Goal: Contribute content

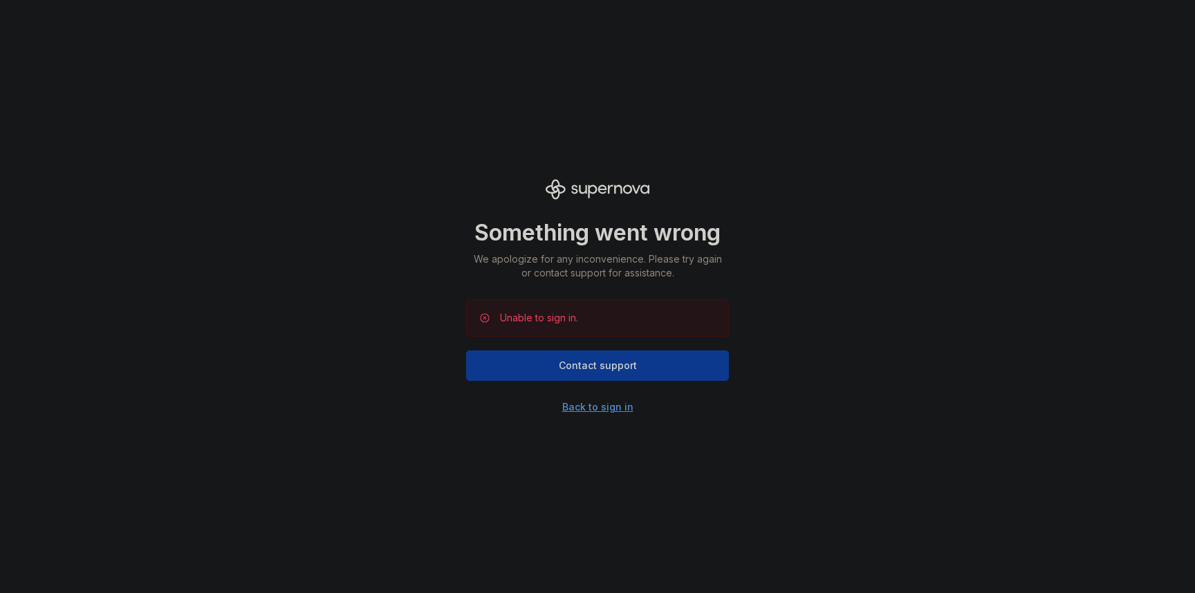
click at [611, 408] on div "Back to sign in" at bounding box center [597, 407] width 71 height 14
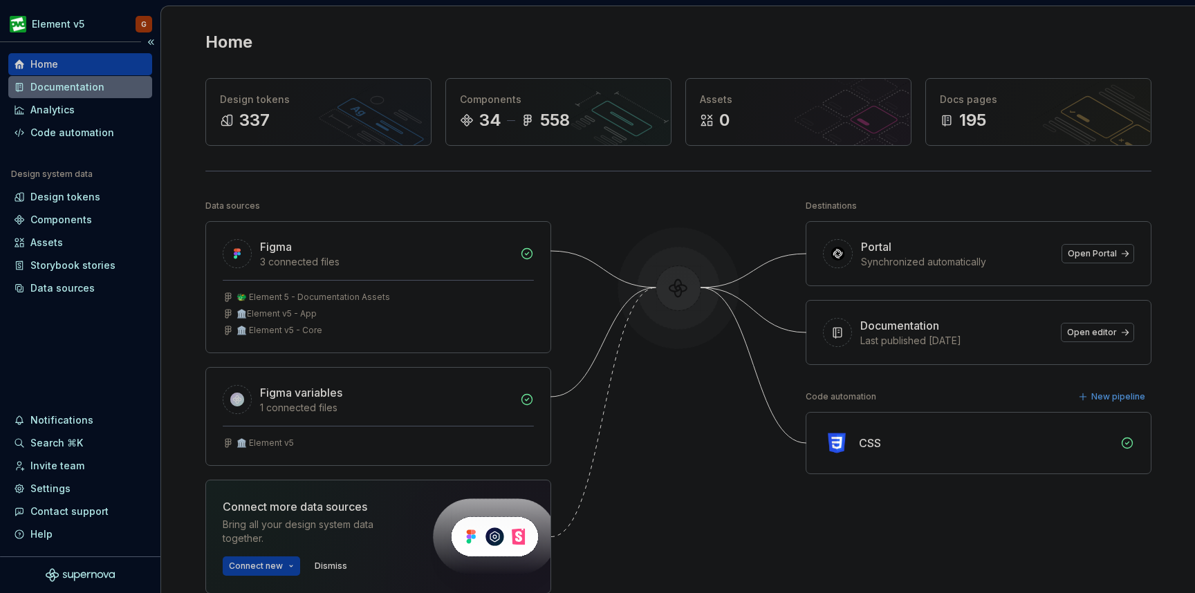
click at [73, 91] on div "Documentation" at bounding box center [67, 87] width 74 height 14
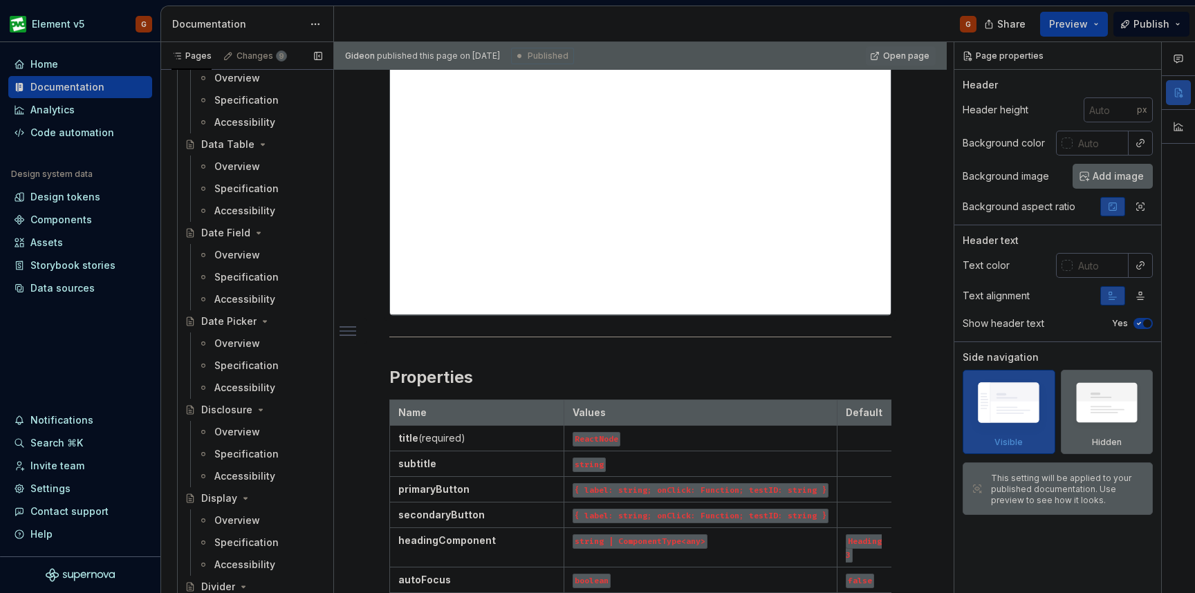
scroll to position [2175, 0]
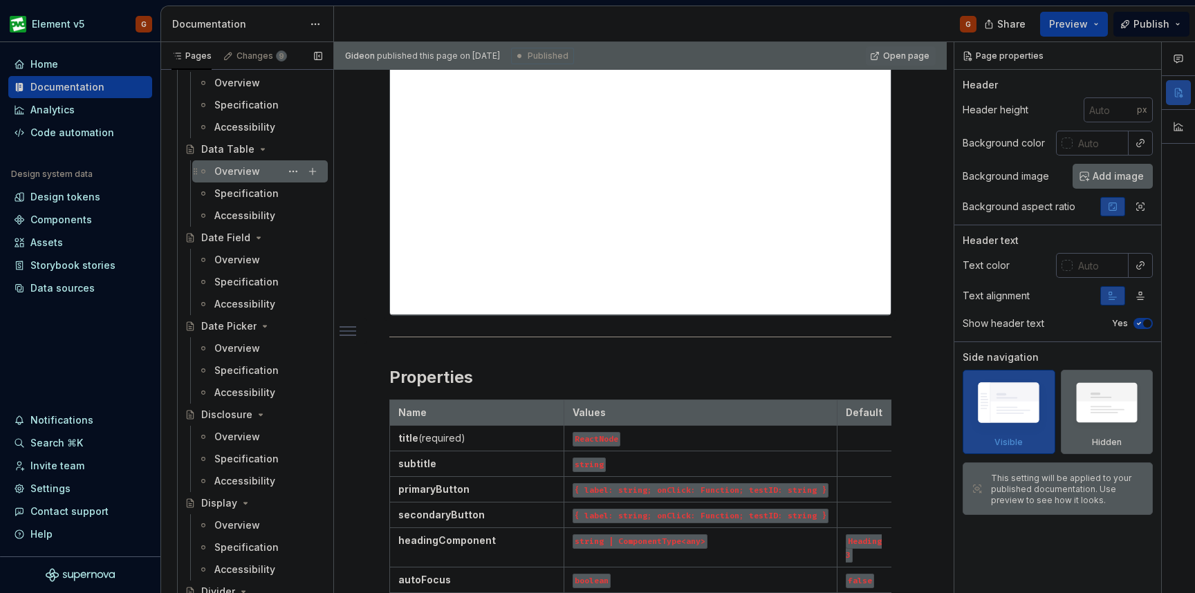
click at [231, 170] on div "Overview" at bounding box center [237, 172] width 46 height 14
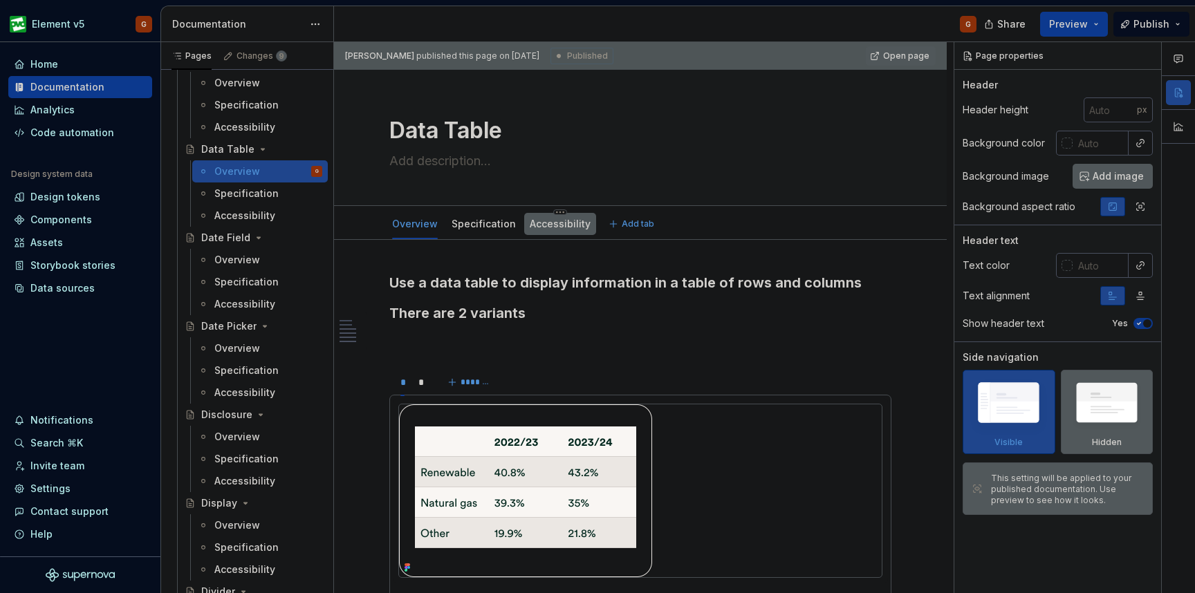
click at [554, 230] on div "Accessibility" at bounding box center [560, 224] width 61 height 14
click at [478, 232] on div "Specification" at bounding box center [483, 224] width 75 height 22
click at [471, 226] on link "Specification" at bounding box center [484, 224] width 64 height 12
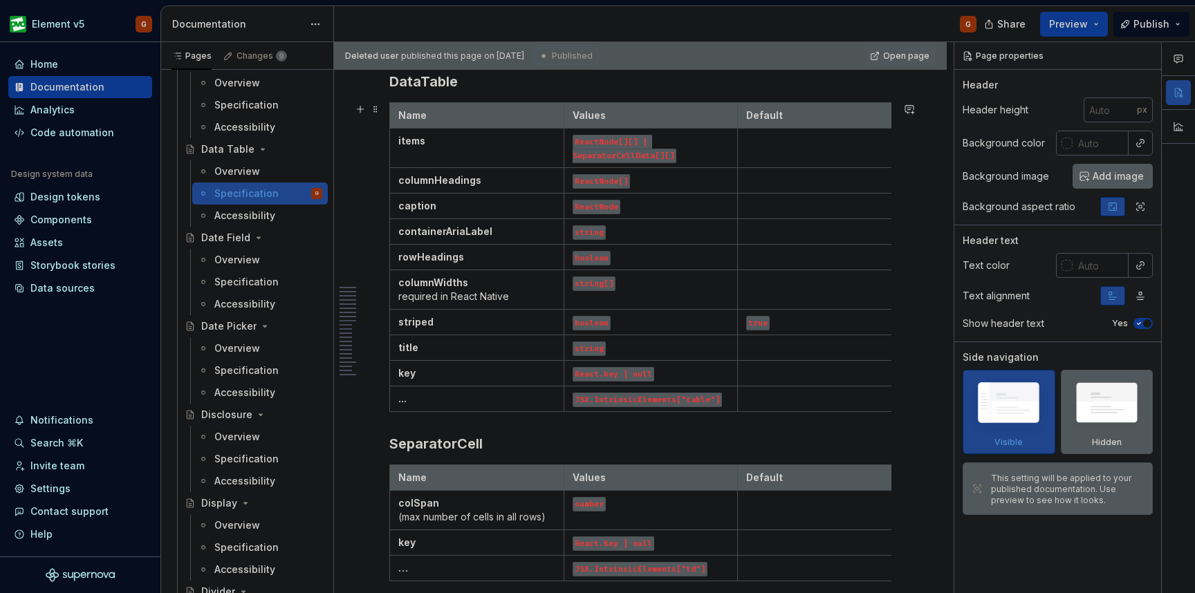
scroll to position [1255, 0]
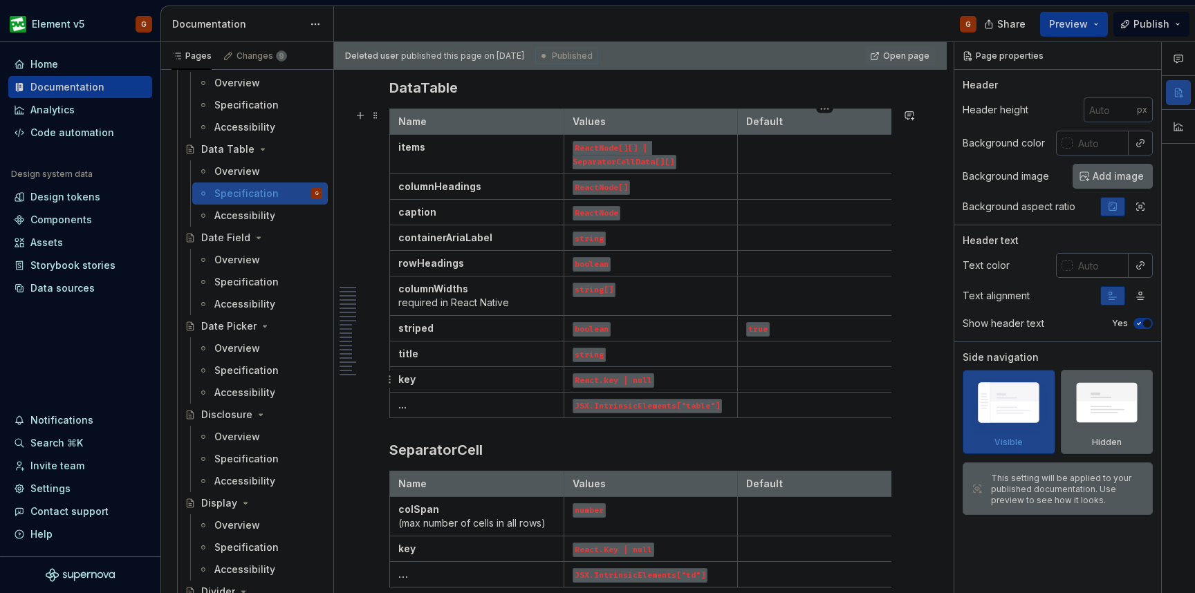
click at [780, 387] on td at bounding box center [825, 380] width 174 height 26
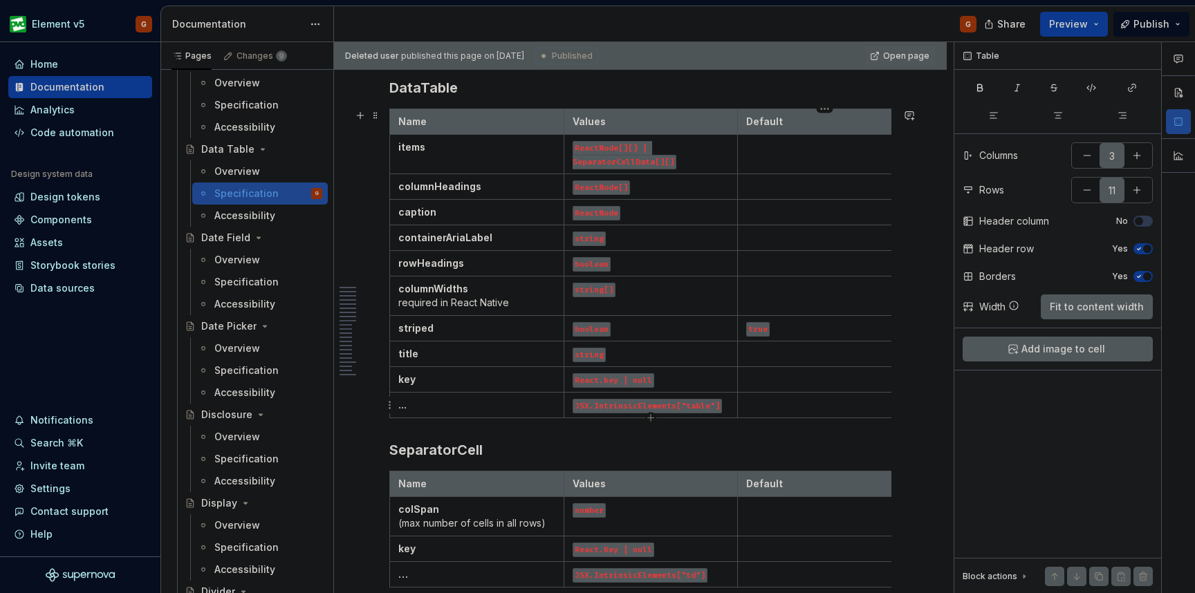
click at [872, 403] on p at bounding box center [824, 405] width 157 height 14
click at [873, 376] on p at bounding box center [824, 380] width 157 height 14
click at [505, 416] on td "..." at bounding box center [477, 406] width 174 height 26
click at [439, 376] on p "key" at bounding box center [476, 380] width 157 height 14
click at [557, 384] on html "Element v5 G Home Documentation Analytics Code automation Design system data De…" at bounding box center [597, 296] width 1195 height 593
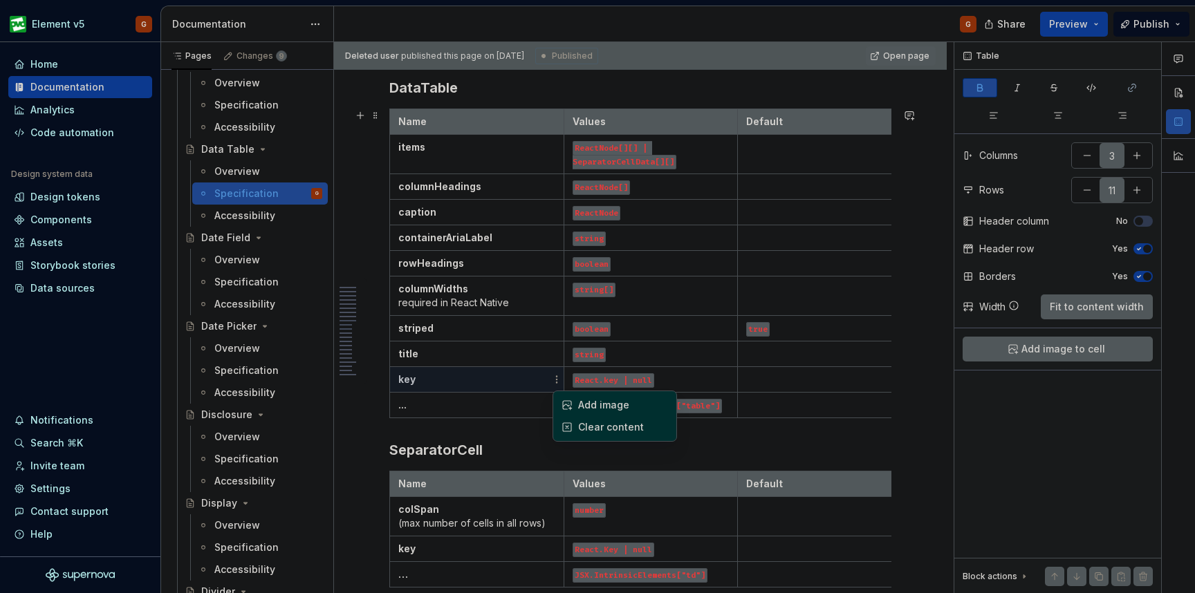
click at [504, 405] on html "Element v5 G Home Documentation Analytics Code automation Design system data De…" at bounding box center [597, 296] width 1195 height 593
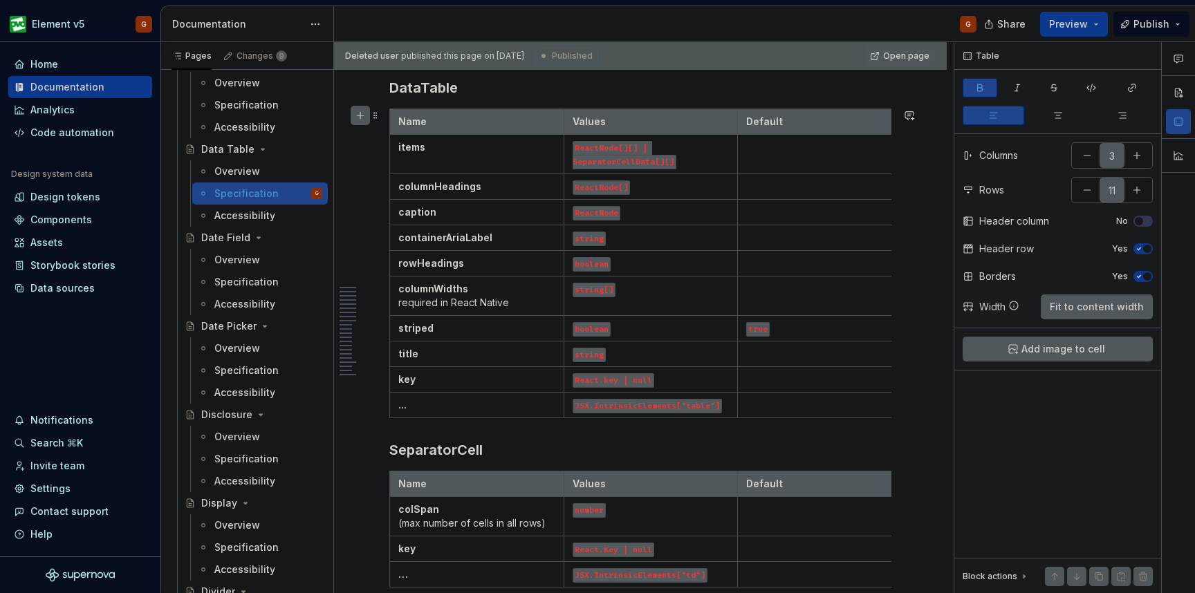
click at [362, 119] on button "button" at bounding box center [360, 115] width 19 height 19
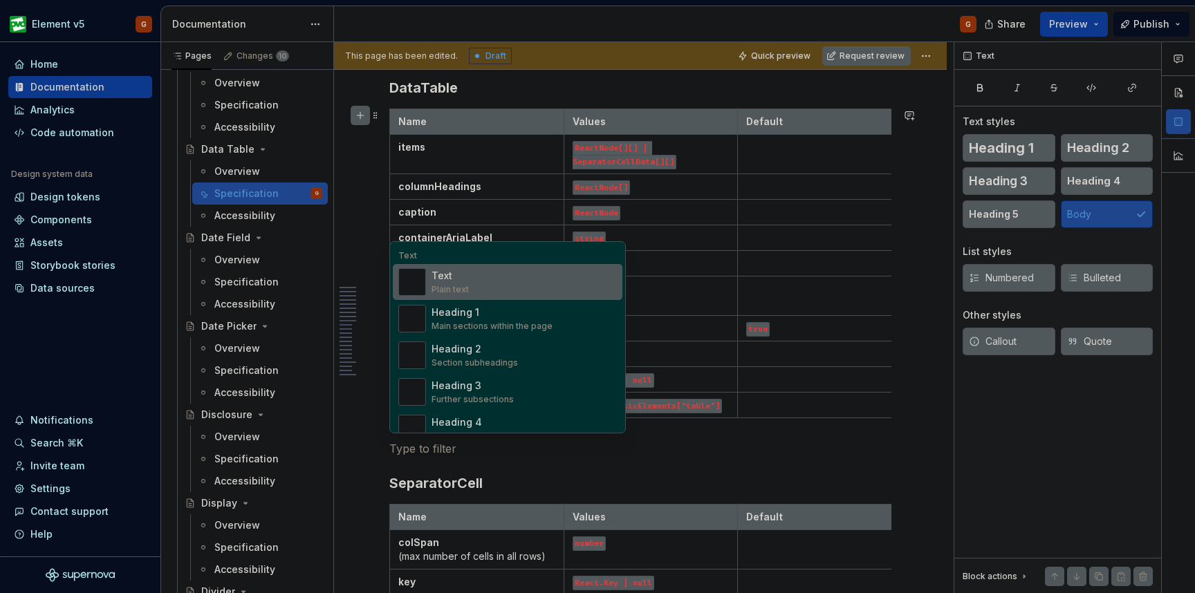
type textarea "*"
click at [838, 382] on p at bounding box center [824, 380] width 157 height 14
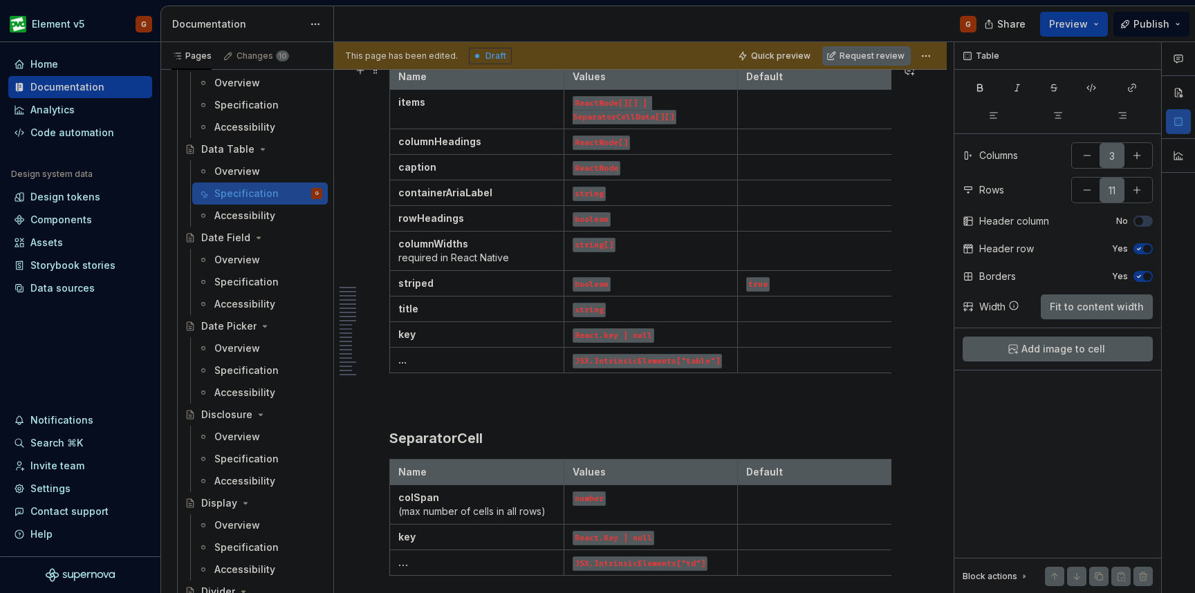
scroll to position [1306, 0]
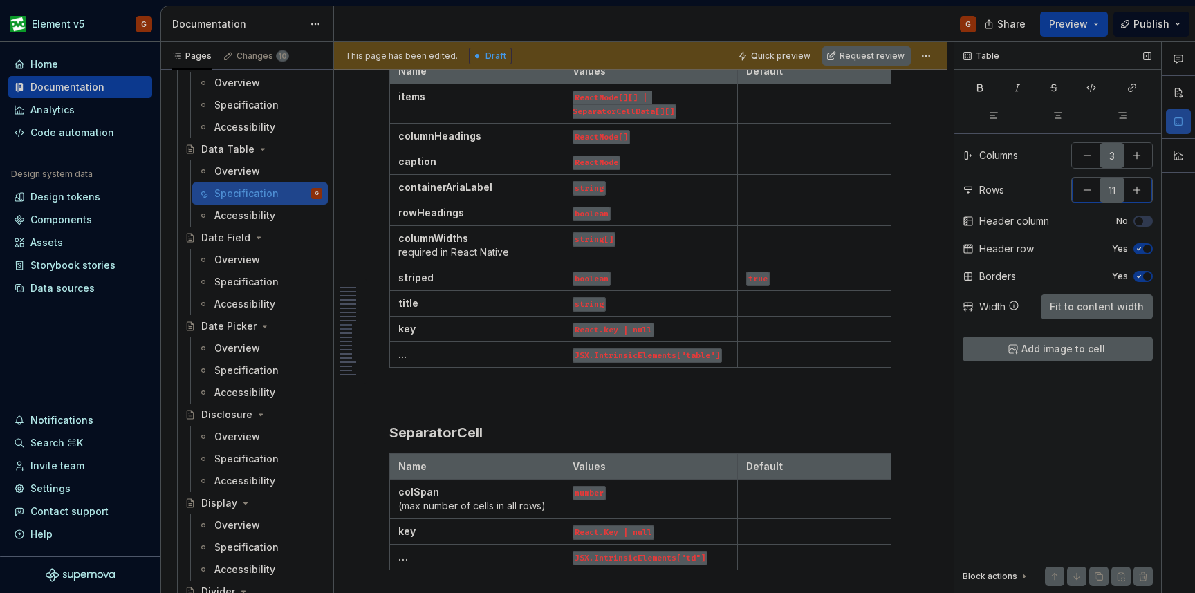
click at [1129, 188] on button "button" at bounding box center [1137, 190] width 25 height 25
type input "12"
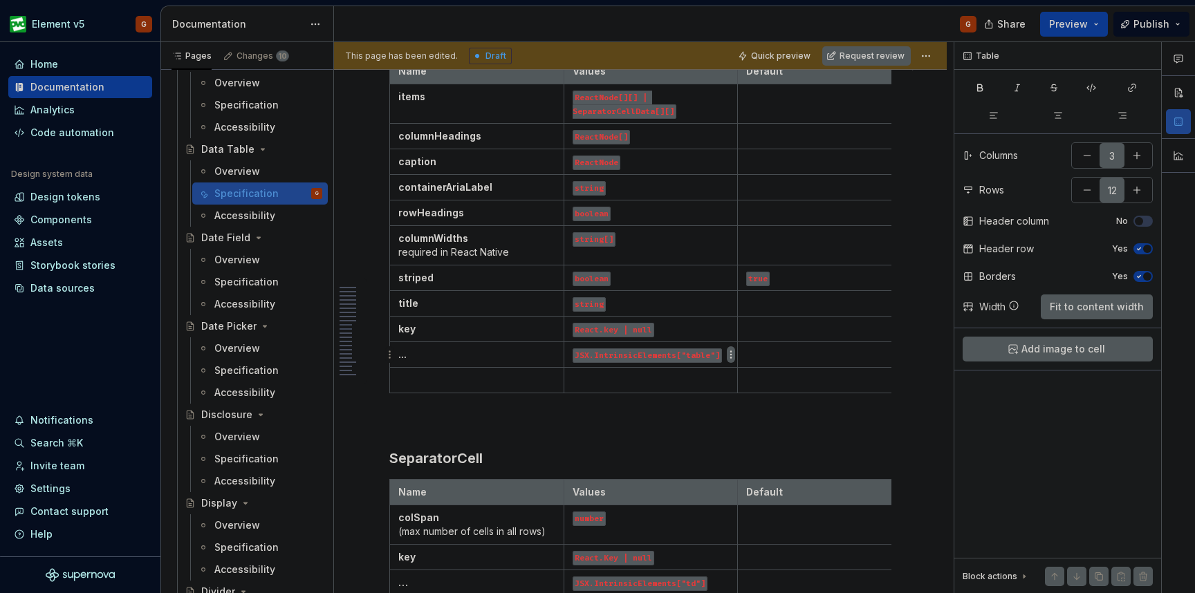
click at [728, 359] on html "Element v5 G Home Documentation Analytics Code automation Design system data De…" at bounding box center [597, 296] width 1195 height 593
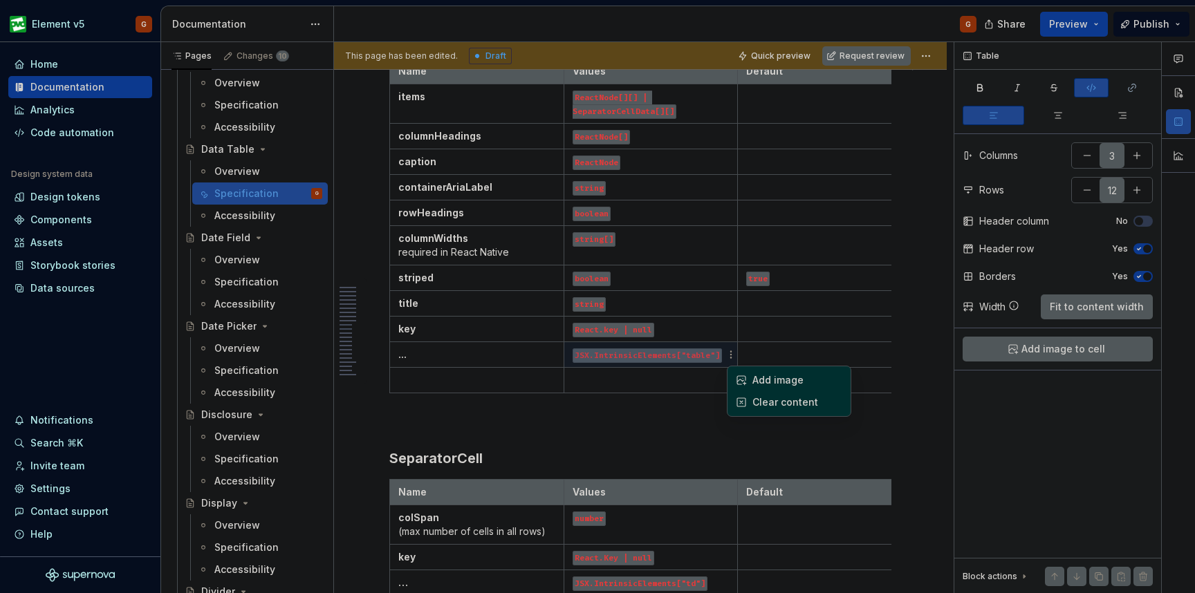
click at [703, 382] on html "Element v5 G Home Documentation Analytics Code automation Design system data De…" at bounding box center [597, 296] width 1195 height 593
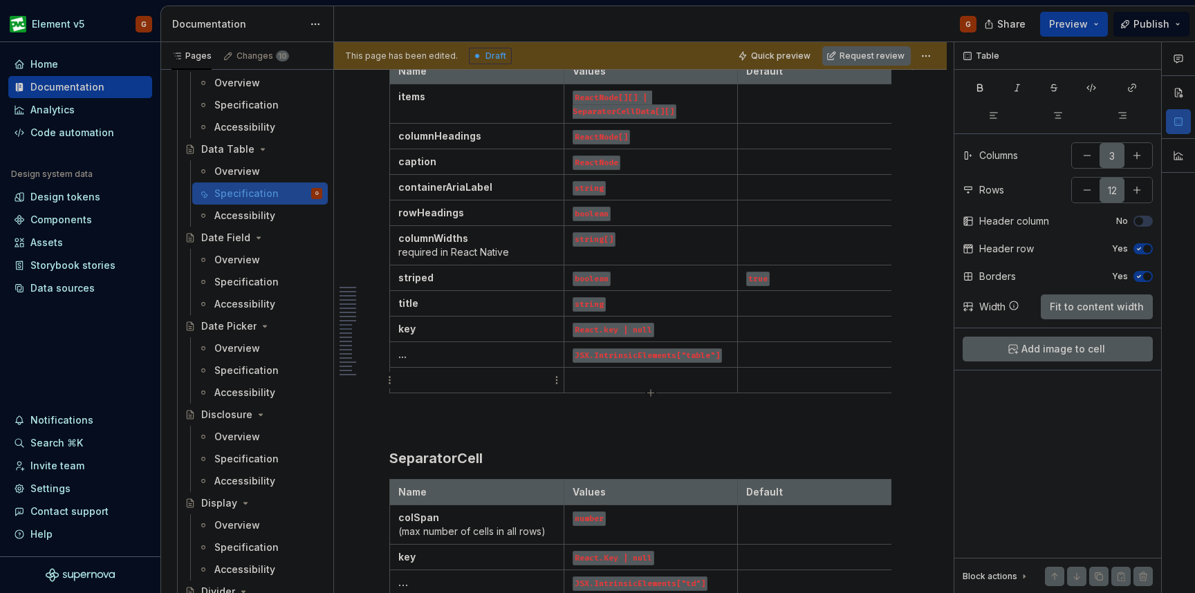
click at [394, 377] on td at bounding box center [477, 381] width 174 height 26
click at [423, 379] on p at bounding box center [476, 380] width 157 height 14
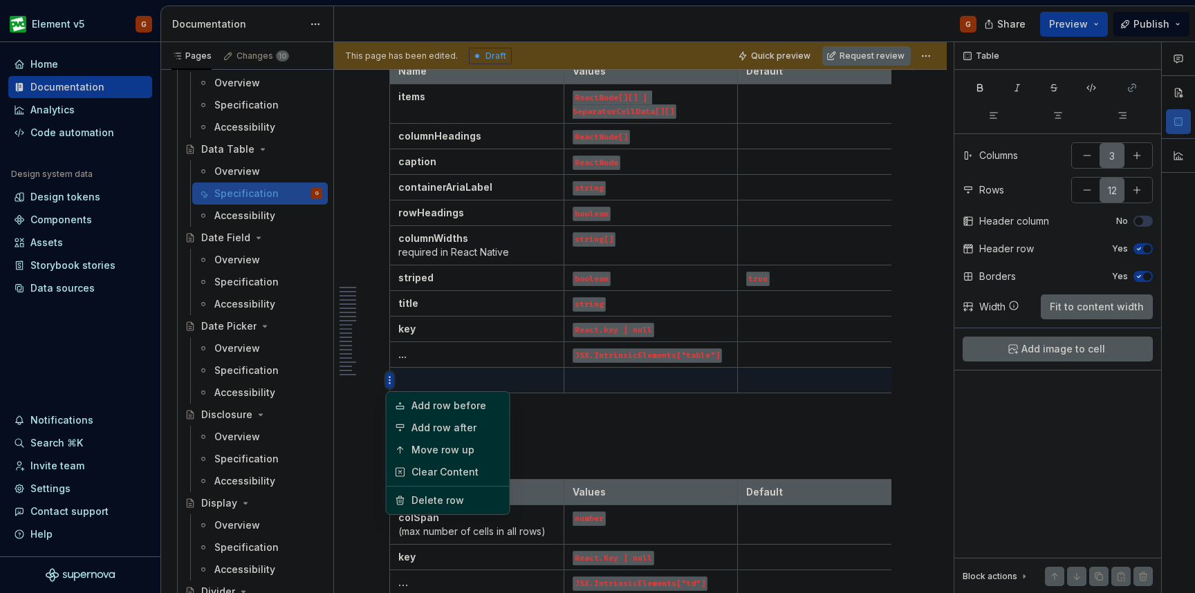
click at [383, 352] on html "Element v5 G Home Documentation Analytics Code automation Design system data De…" at bounding box center [597, 296] width 1195 height 593
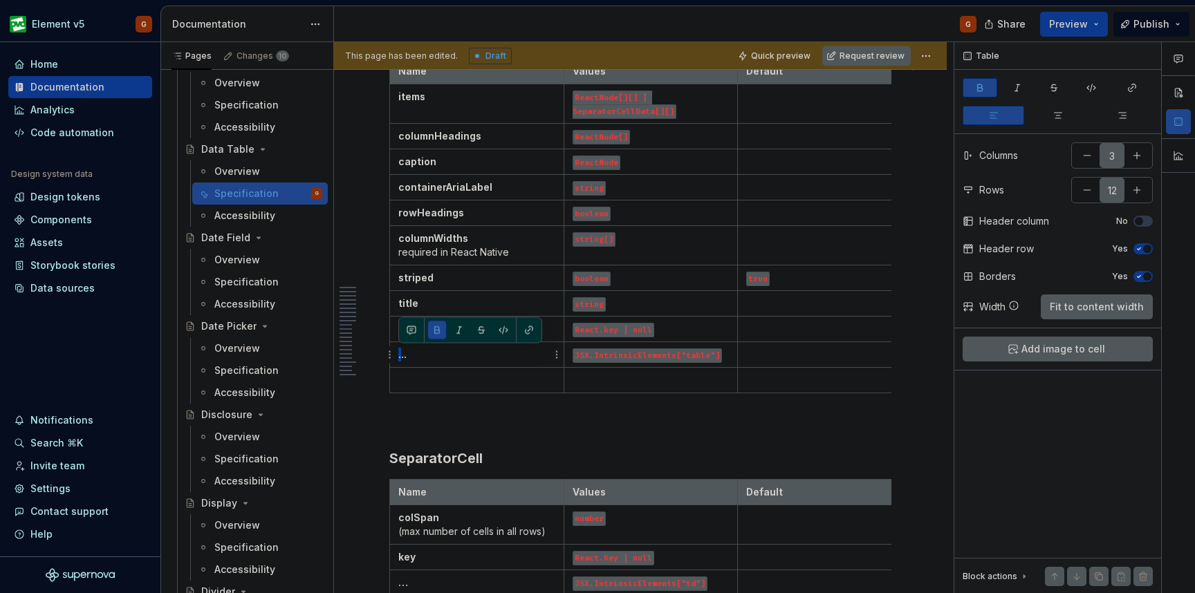
click at [400, 358] on html "Element v5 G Home Documentation Analytics Code automation Design system data De…" at bounding box center [597, 296] width 1195 height 593
click at [406, 383] on p at bounding box center [476, 380] width 157 height 14
click at [390, 380] on html "Element v5 G Home Documentation Analytics Code automation Design system data De…" at bounding box center [597, 296] width 1195 height 593
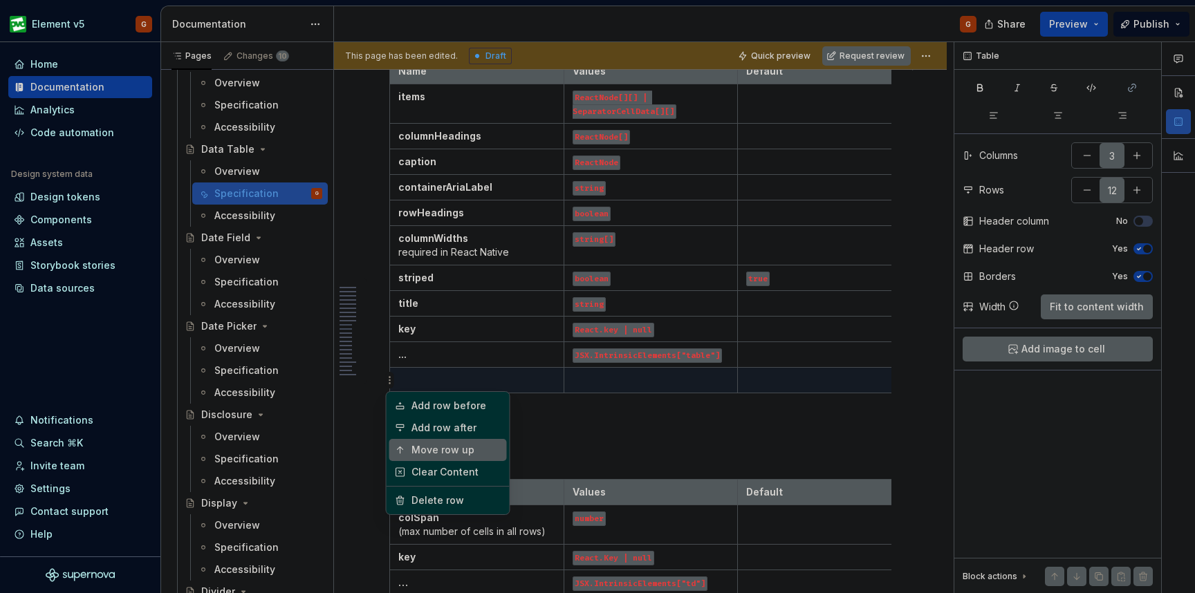
click at [424, 447] on div "Move row up" at bounding box center [457, 450] width 90 height 14
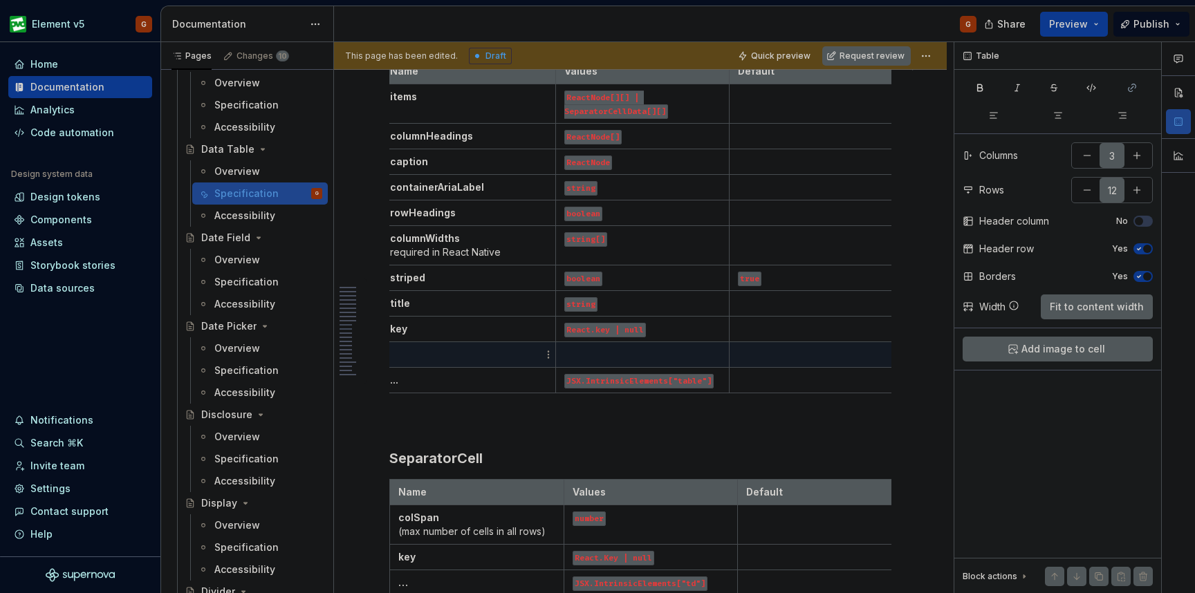
scroll to position [0, 0]
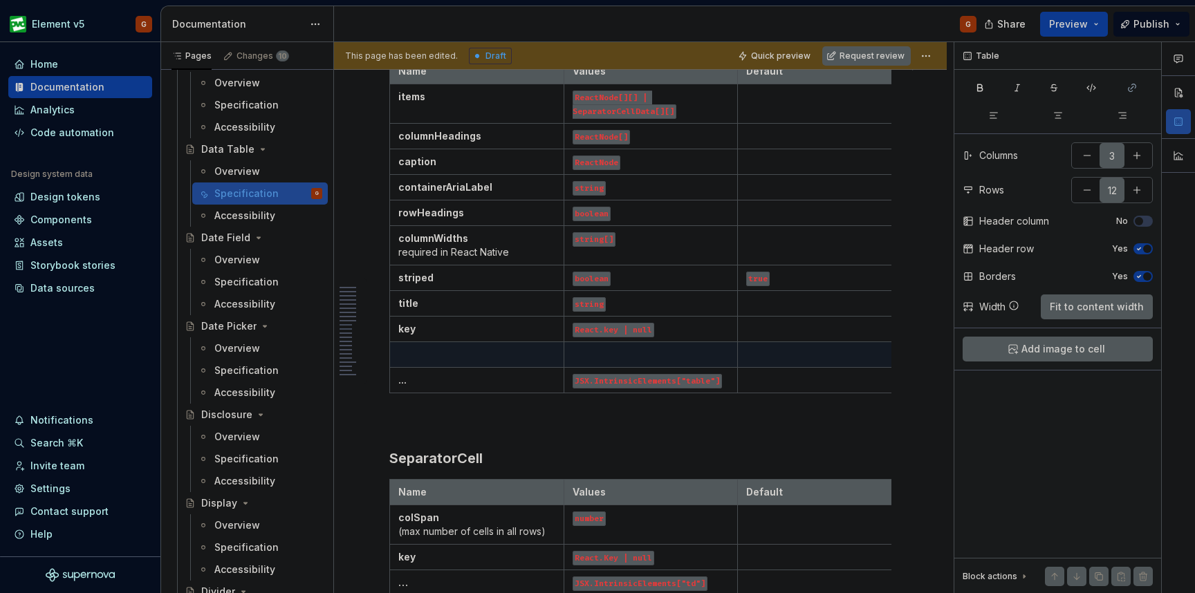
click at [494, 362] on td at bounding box center [477, 355] width 174 height 26
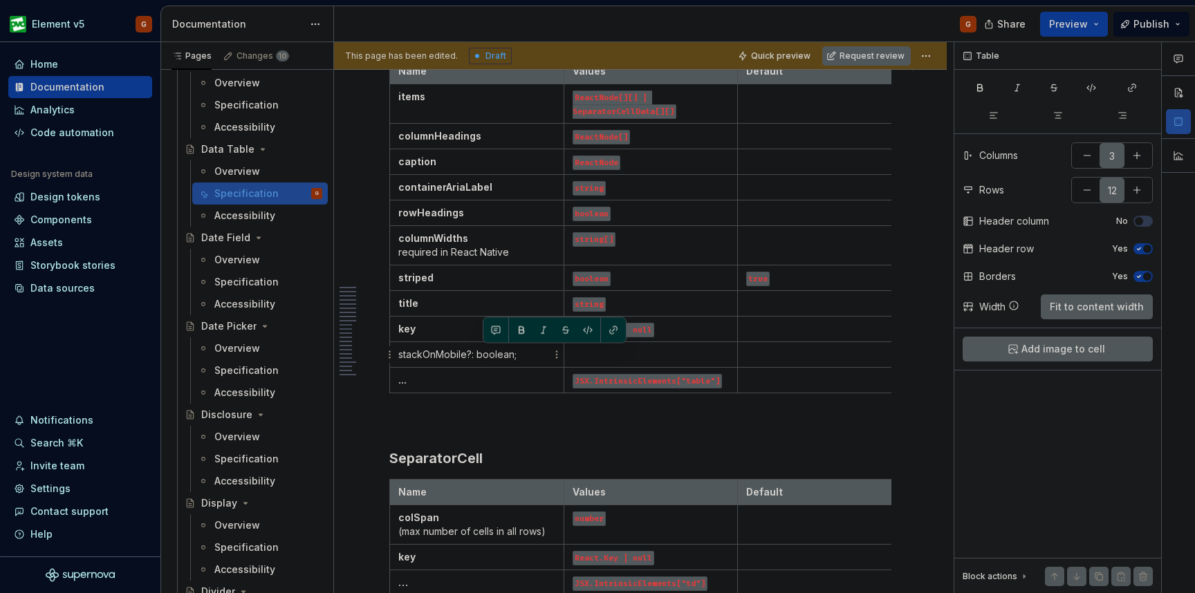
drag, startPoint x: 536, startPoint y: 356, endPoint x: 483, endPoint y: 360, distance: 52.7
click at [483, 360] on p "stackOnMobile?: boolean;" at bounding box center [476, 355] width 157 height 14
click at [634, 218] on p "boolean" at bounding box center [651, 213] width 157 height 14
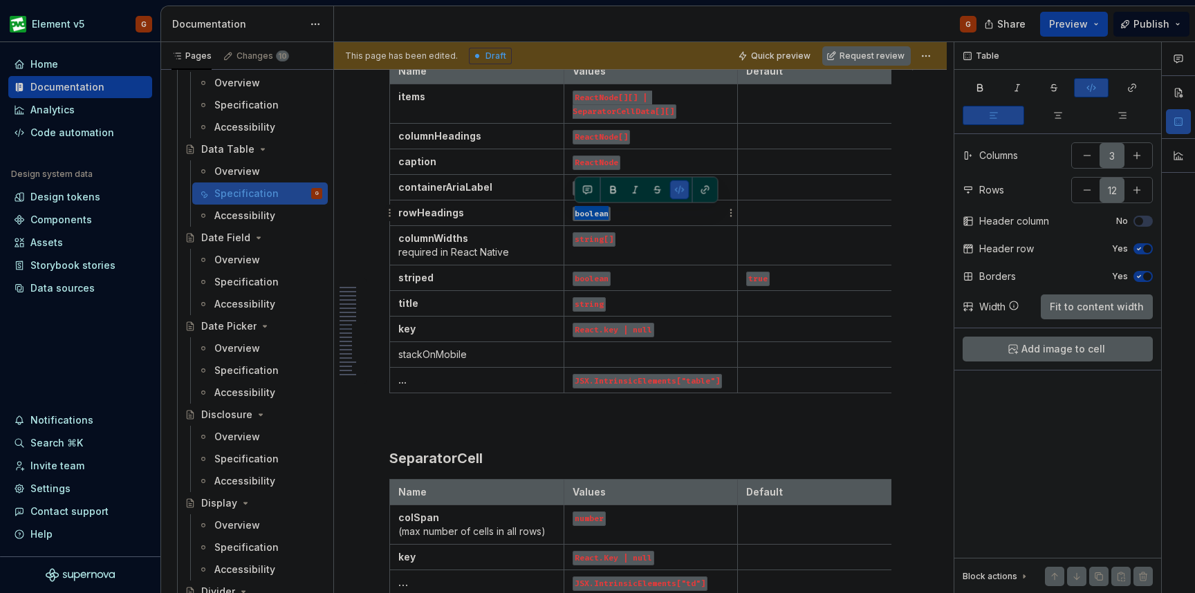
drag, startPoint x: 631, startPoint y: 217, endPoint x: 575, endPoint y: 214, distance: 56.1
click at [575, 214] on p "boolean" at bounding box center [651, 213] width 157 height 14
copy code "boolean"
click at [609, 352] on p at bounding box center [651, 355] width 157 height 14
click at [650, 450] on h3 "SeparatorCell" at bounding box center [640, 458] width 502 height 19
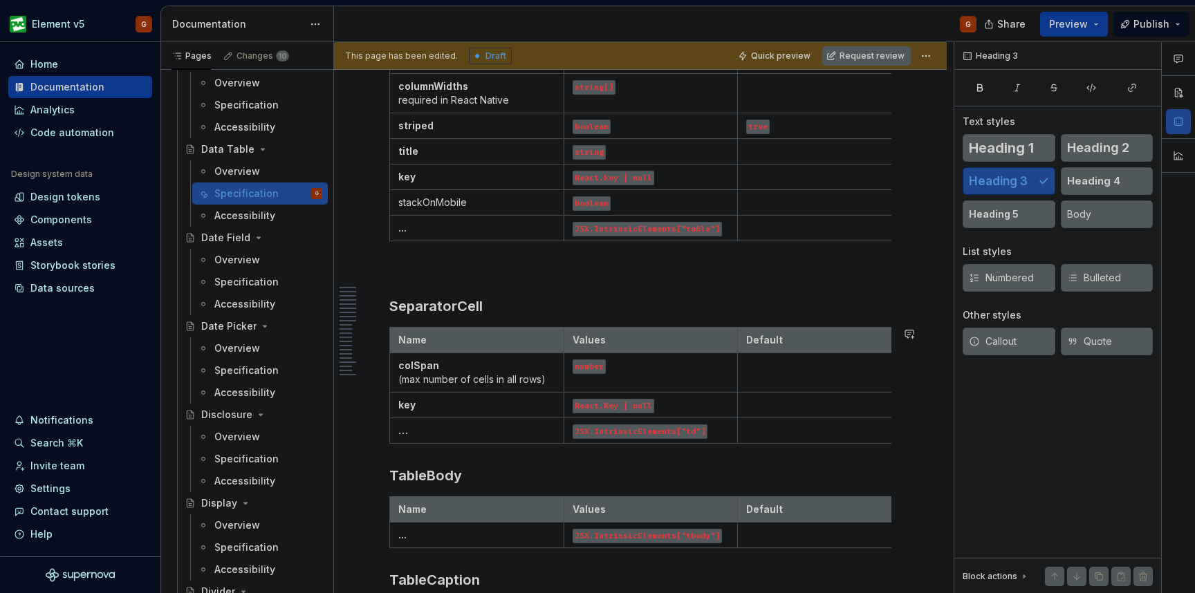
scroll to position [1455, 0]
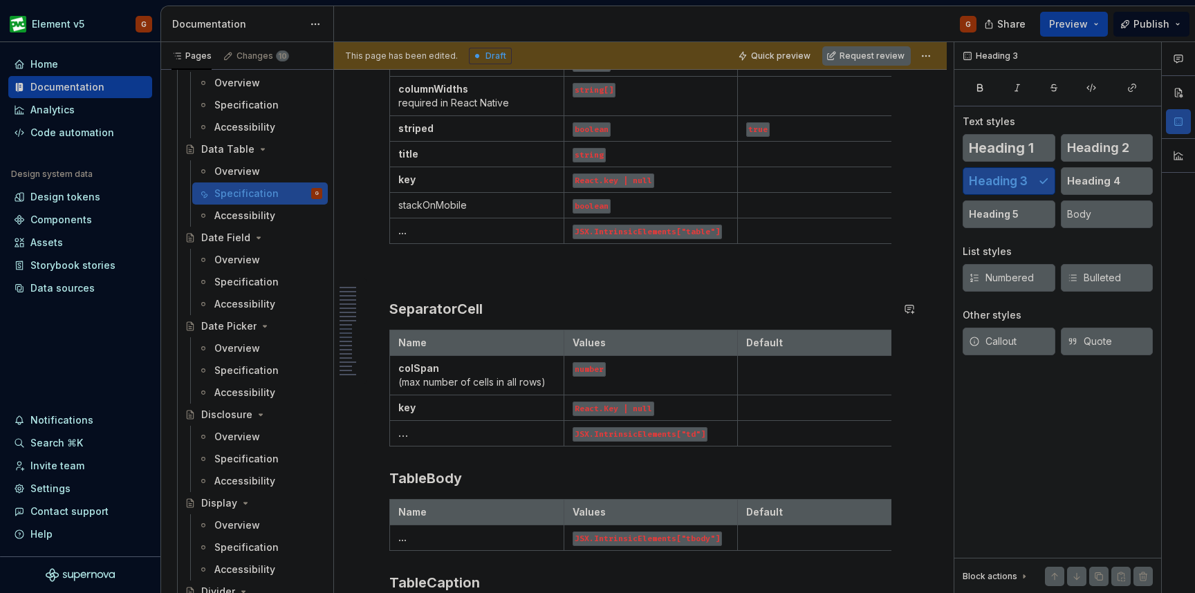
click at [754, 286] on div "**********" at bounding box center [640, 574] width 502 height 3513
click at [741, 267] on p at bounding box center [640, 274] width 502 height 17
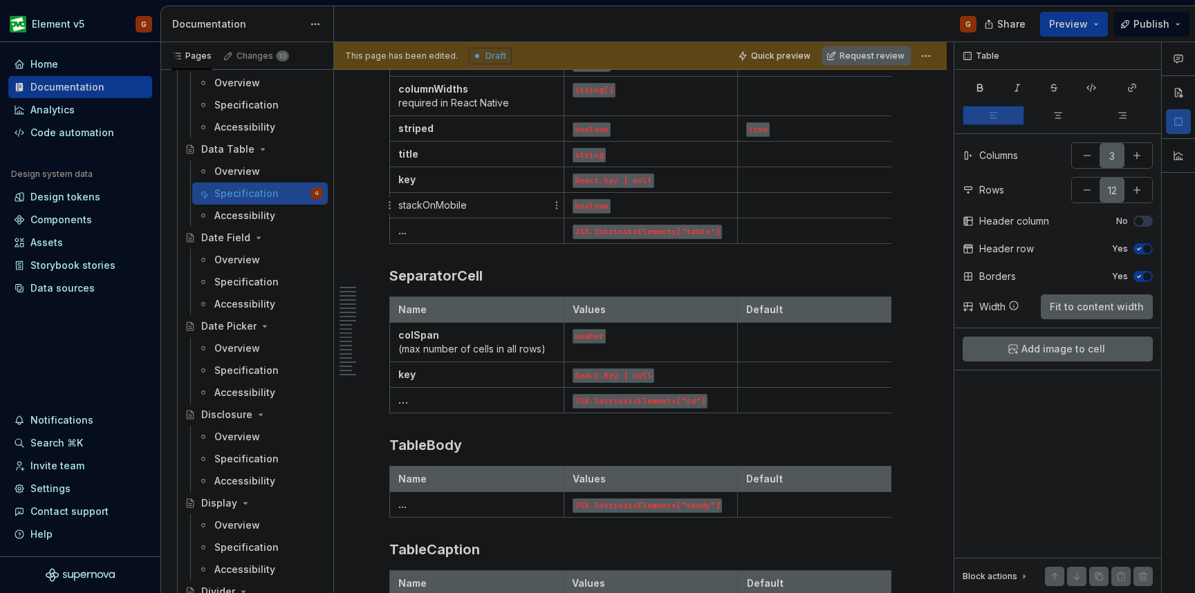
click at [418, 207] on p "stackOnMobile" at bounding box center [476, 206] width 157 height 14
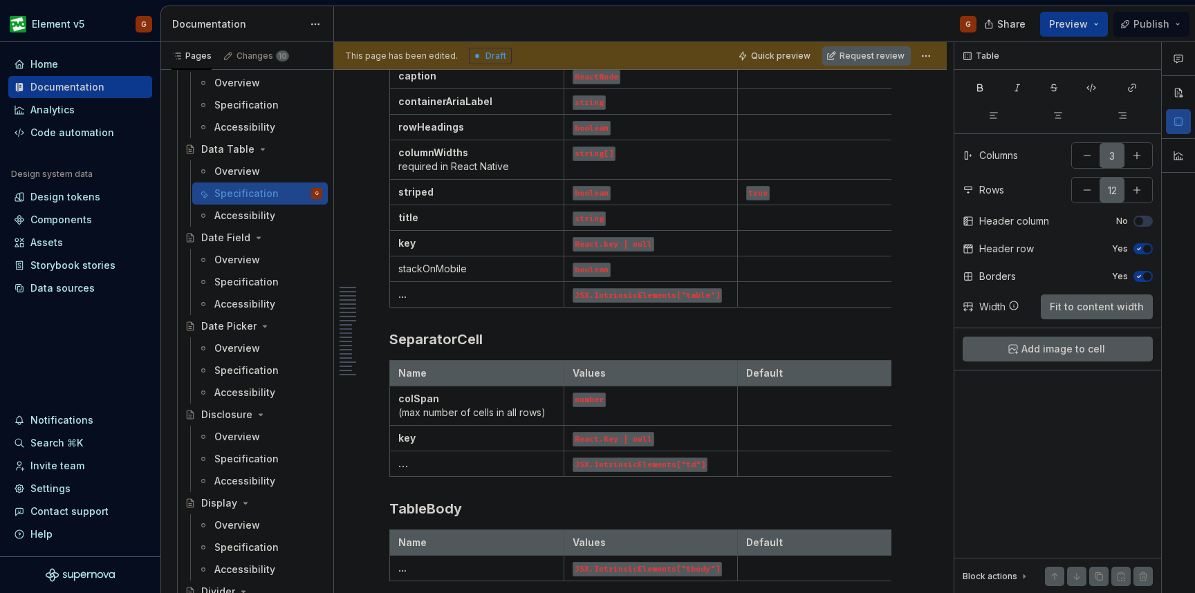
click at [1147, 30] on span "Publish" at bounding box center [1152, 24] width 36 height 14
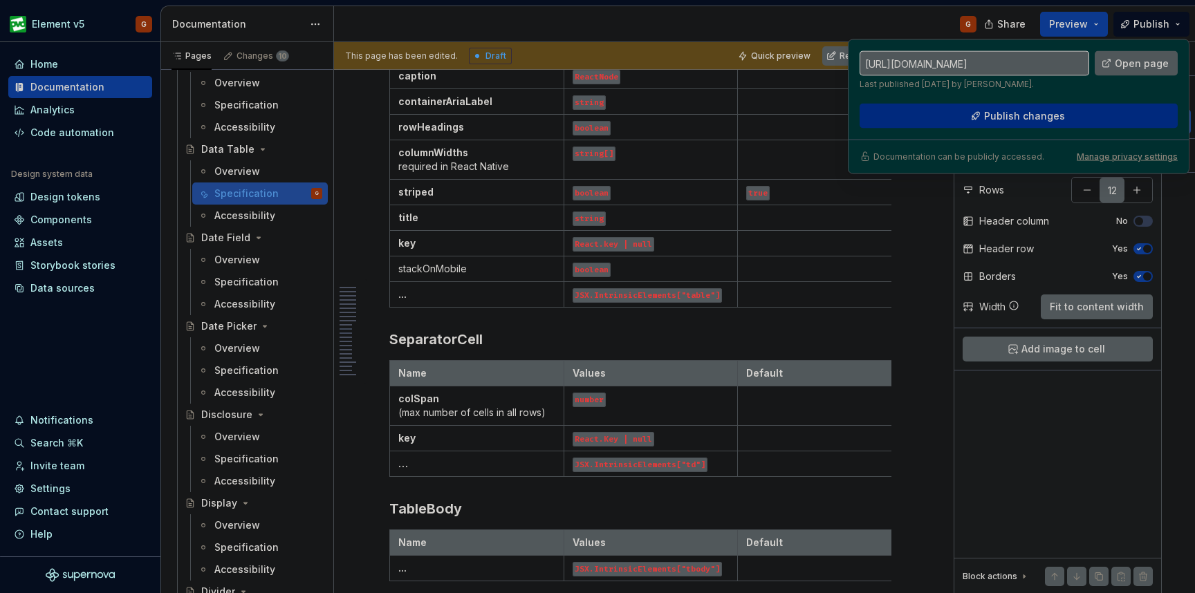
click at [997, 123] on button "Publish changes" at bounding box center [1019, 116] width 318 height 25
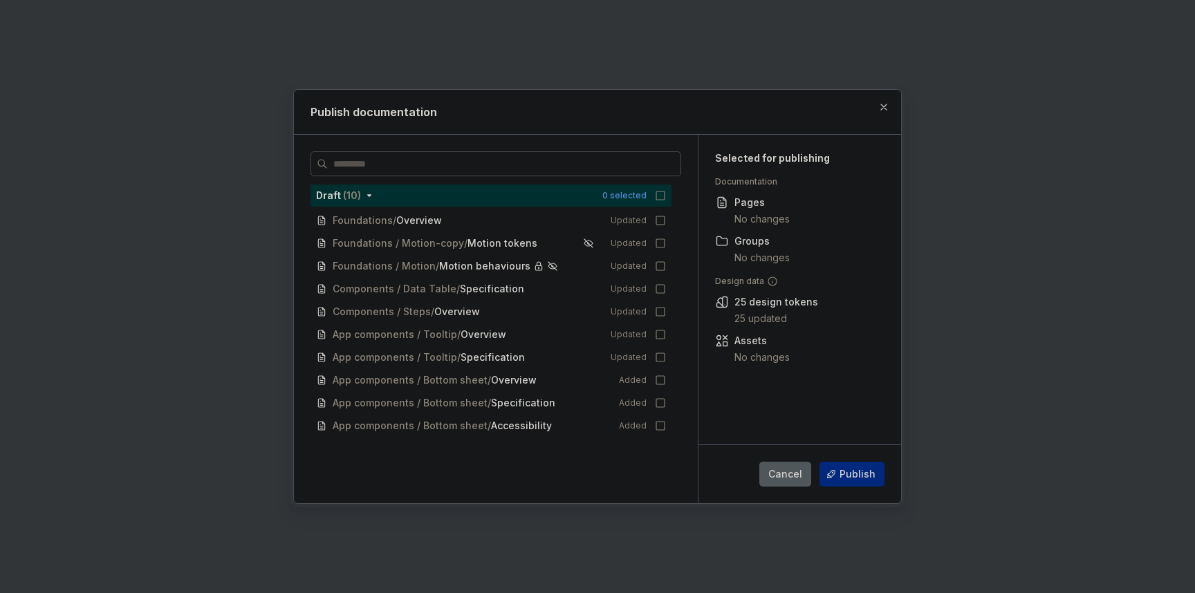
click at [865, 470] on span "Publish" at bounding box center [858, 475] width 36 height 14
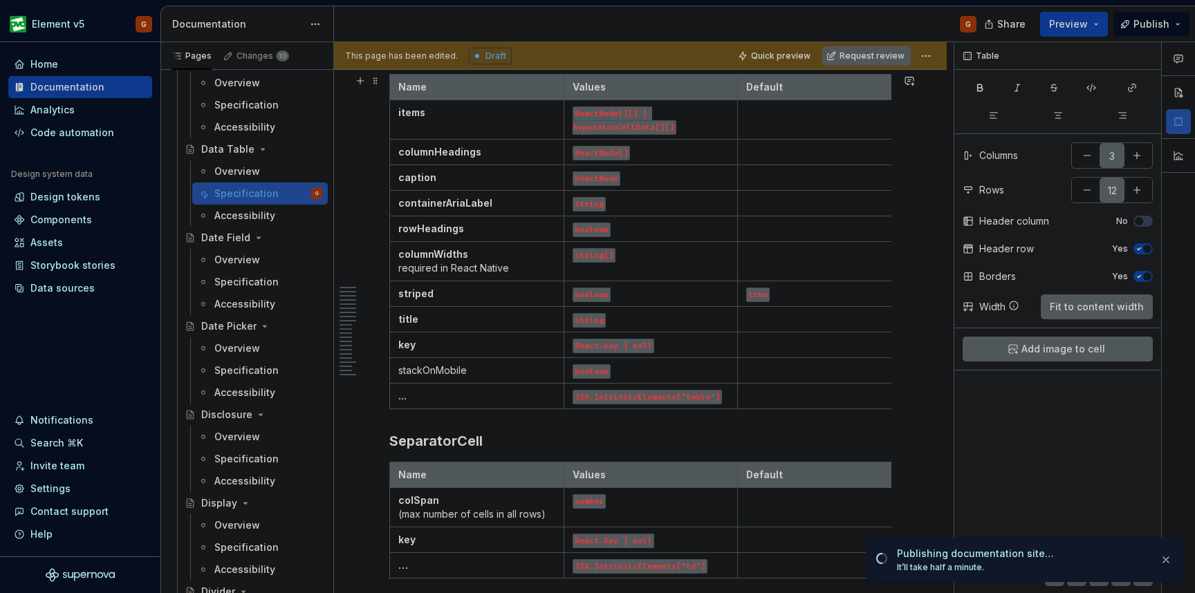
scroll to position [1283, 0]
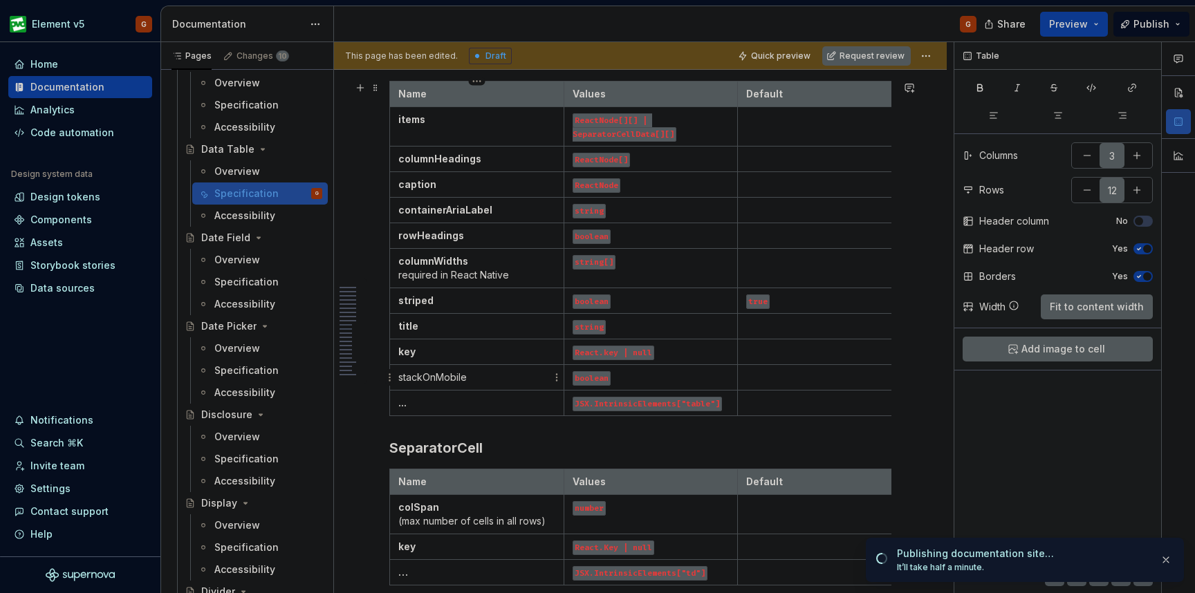
click at [470, 387] on td "stackOnMobile" at bounding box center [477, 378] width 174 height 26
drag, startPoint x: 481, startPoint y: 378, endPoint x: 398, endPoint y: 378, distance: 82.3
click at [398, 378] on p "stackOnMobile" at bounding box center [476, 378] width 157 height 14
click at [435, 358] on button "button" at bounding box center [436, 353] width 19 height 19
click at [497, 388] on td "stackOnMobile" at bounding box center [477, 378] width 174 height 26
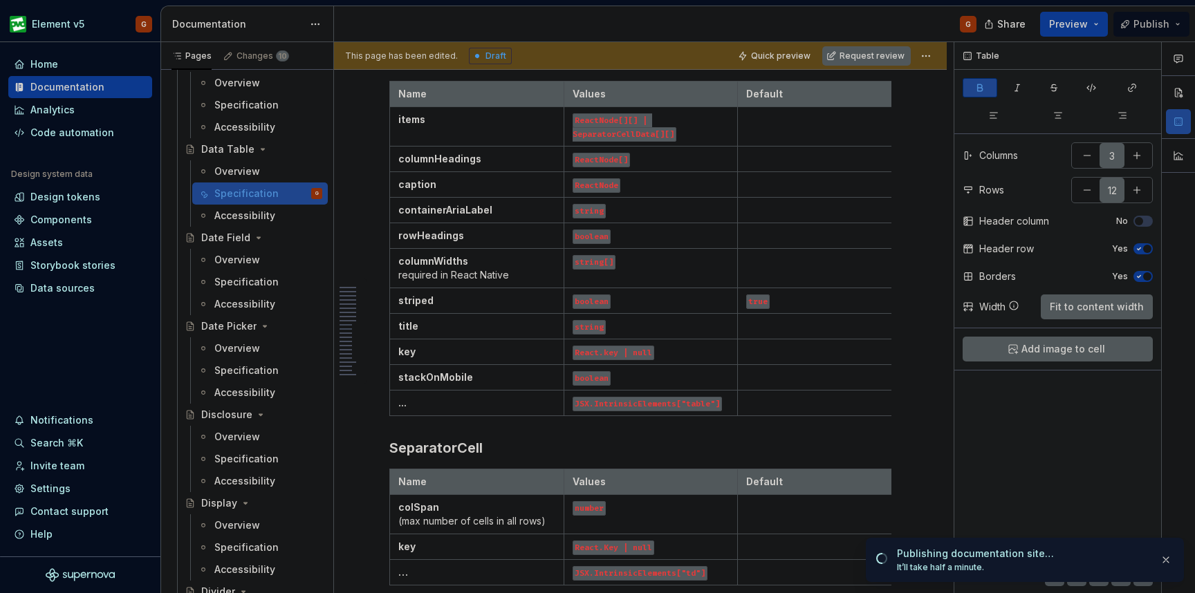
click at [1148, 23] on span "Publish" at bounding box center [1152, 24] width 36 height 14
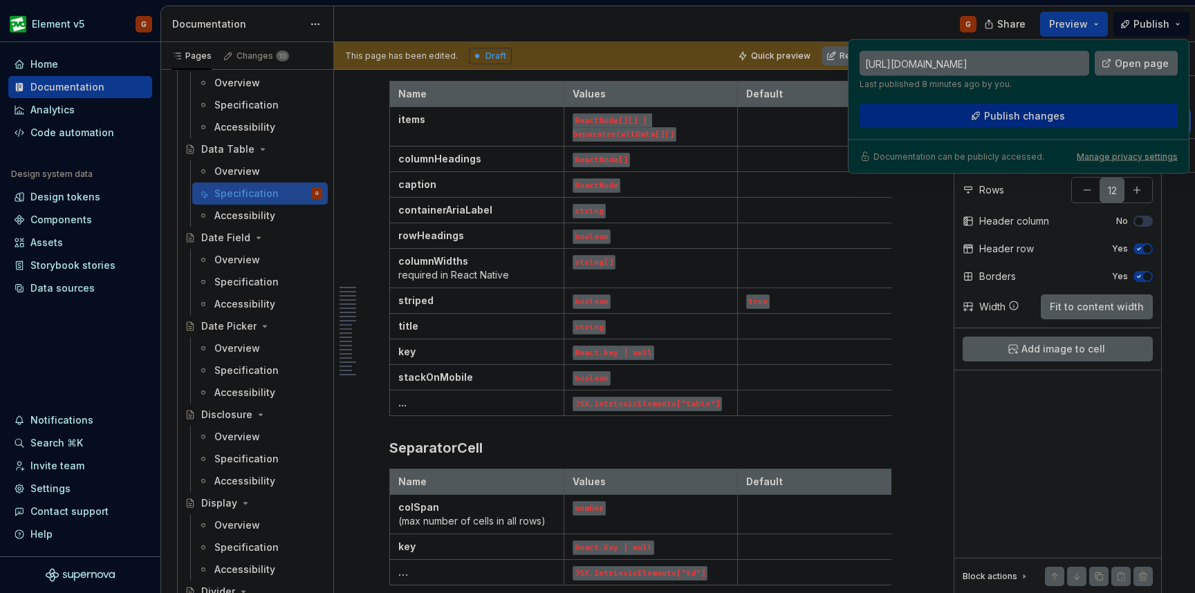
click at [1022, 120] on span "Publish changes" at bounding box center [1024, 116] width 81 height 14
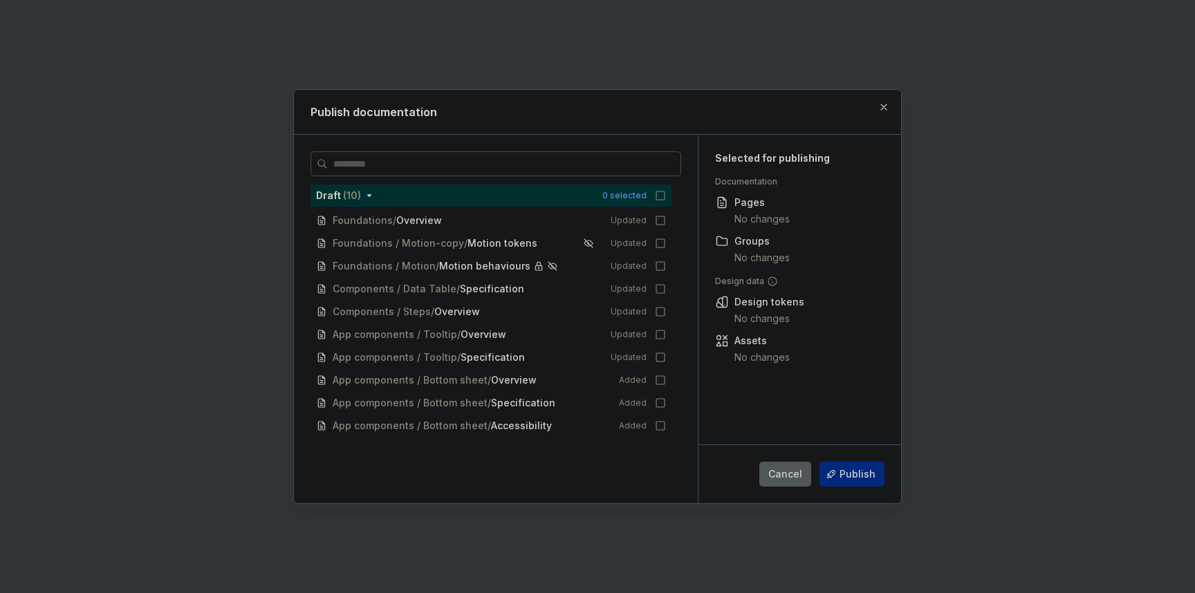
click at [874, 481] on span "Publish" at bounding box center [858, 475] width 36 height 14
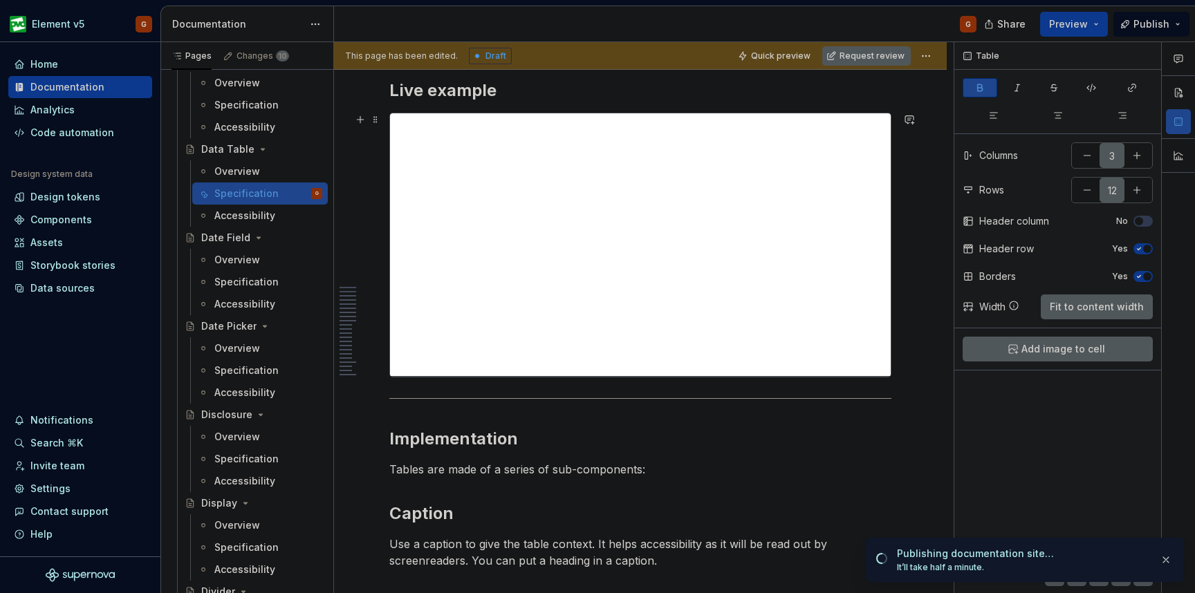
scroll to position [0, 0]
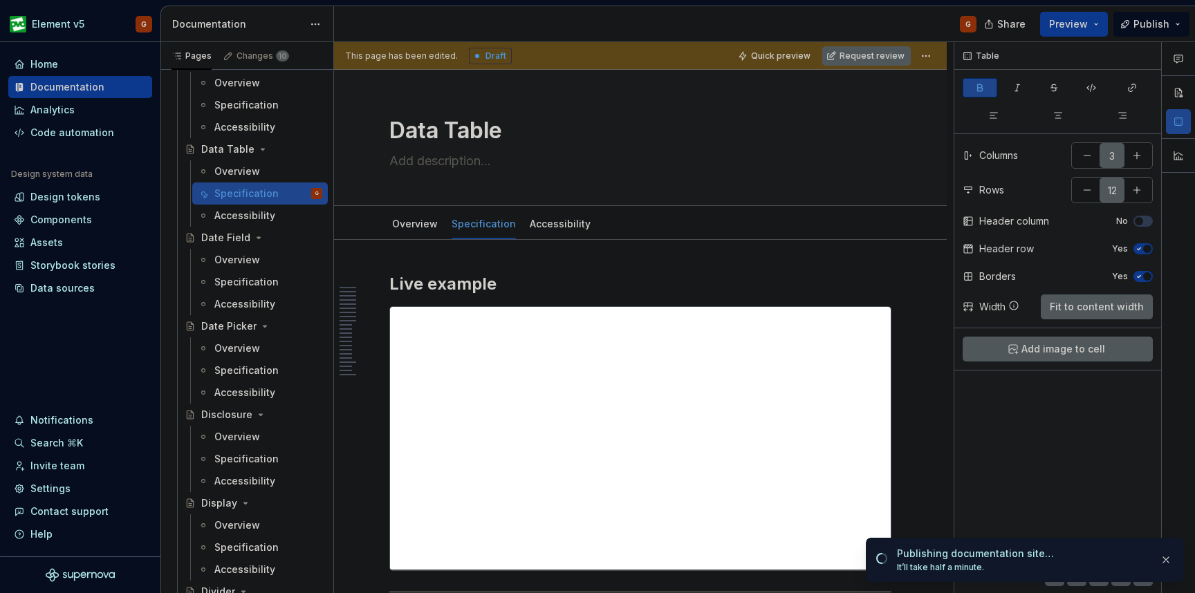
type textarea "*"
